Goal: Transaction & Acquisition: Purchase product/service

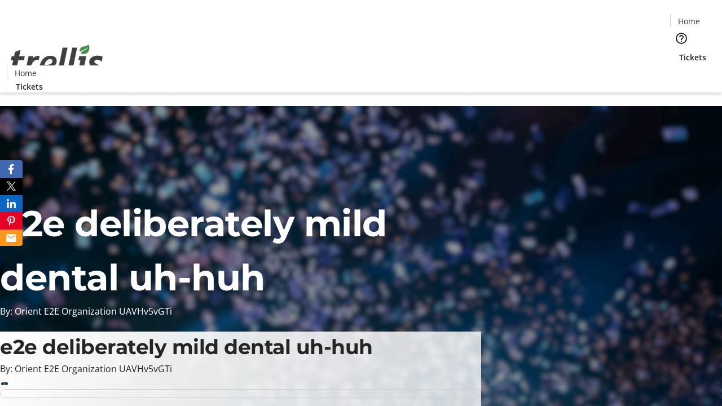
click at [679, 51] on span "Tickets" at bounding box center [692, 57] width 27 height 12
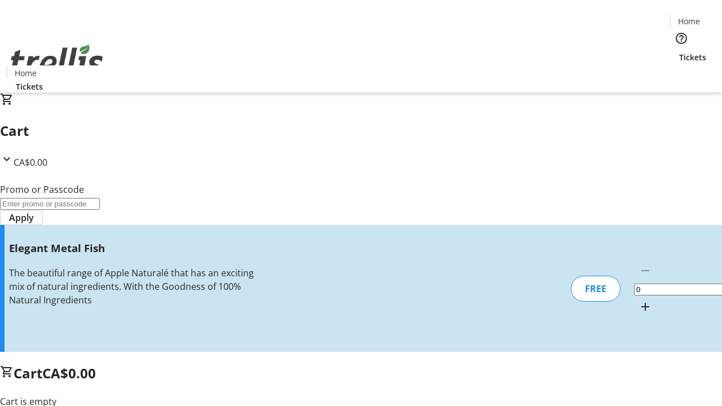
click at [639, 300] on mat-icon "Increment by one" at bounding box center [646, 307] width 14 height 14
type input "1"
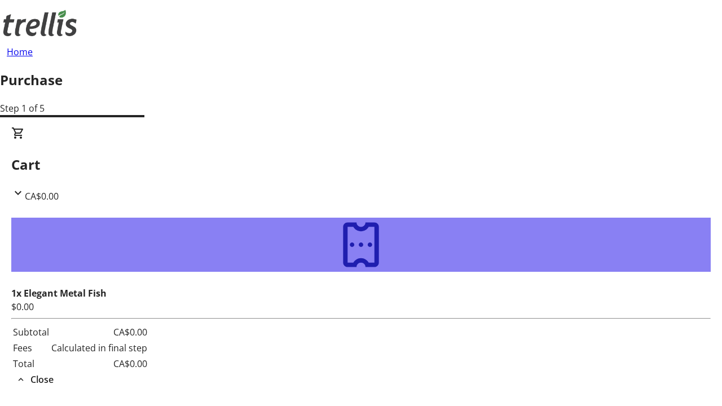
type input "[PERSON_NAME][EMAIL_ADDRESS][DOMAIN_NAME]"
type input "[PERSON_NAME]"
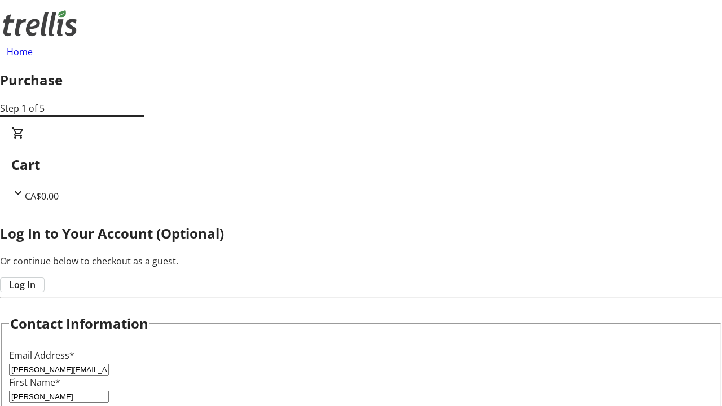
type input "[PERSON_NAME]"
